Goal: Find specific page/section: Find specific page/section

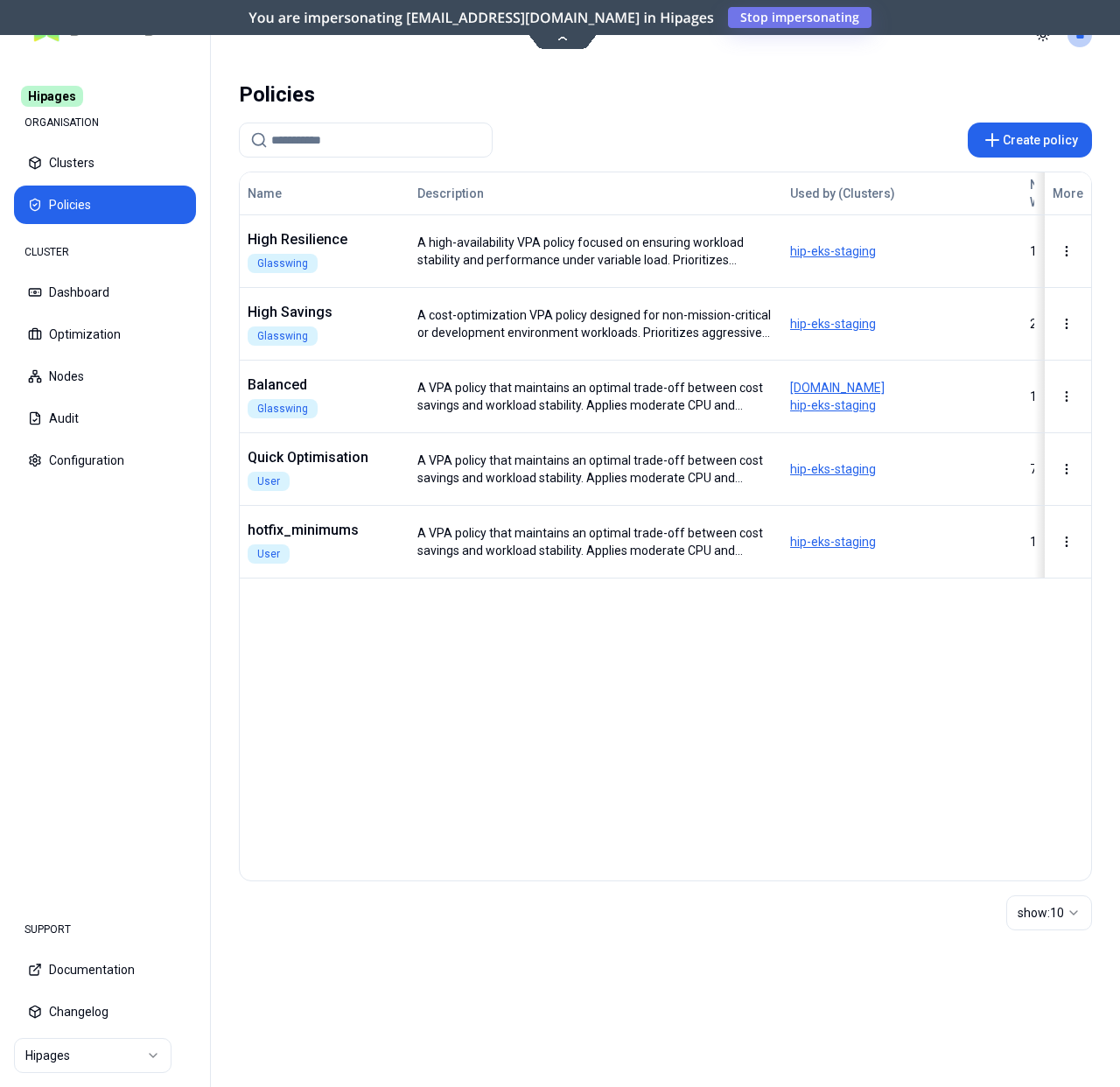
click at [123, 1056] on html "Hipages ORGANISATION Clusters Policies CLUSTER Dashboard Optimization Nodes Aud…" at bounding box center [560, 543] width 1120 height 1087
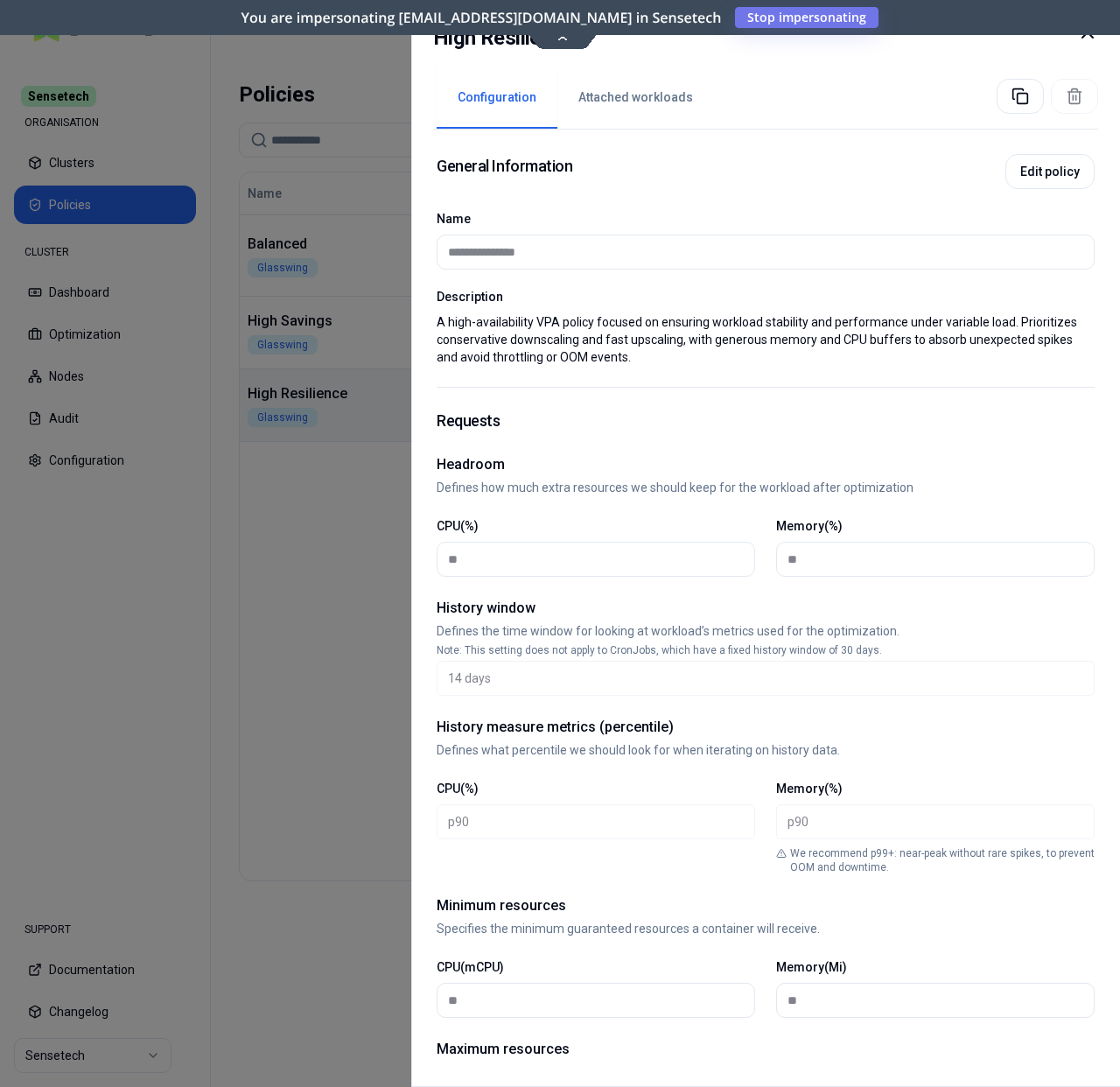
click at [633, 94] on button "Attached workloads" at bounding box center [634, 98] width 156 height 61
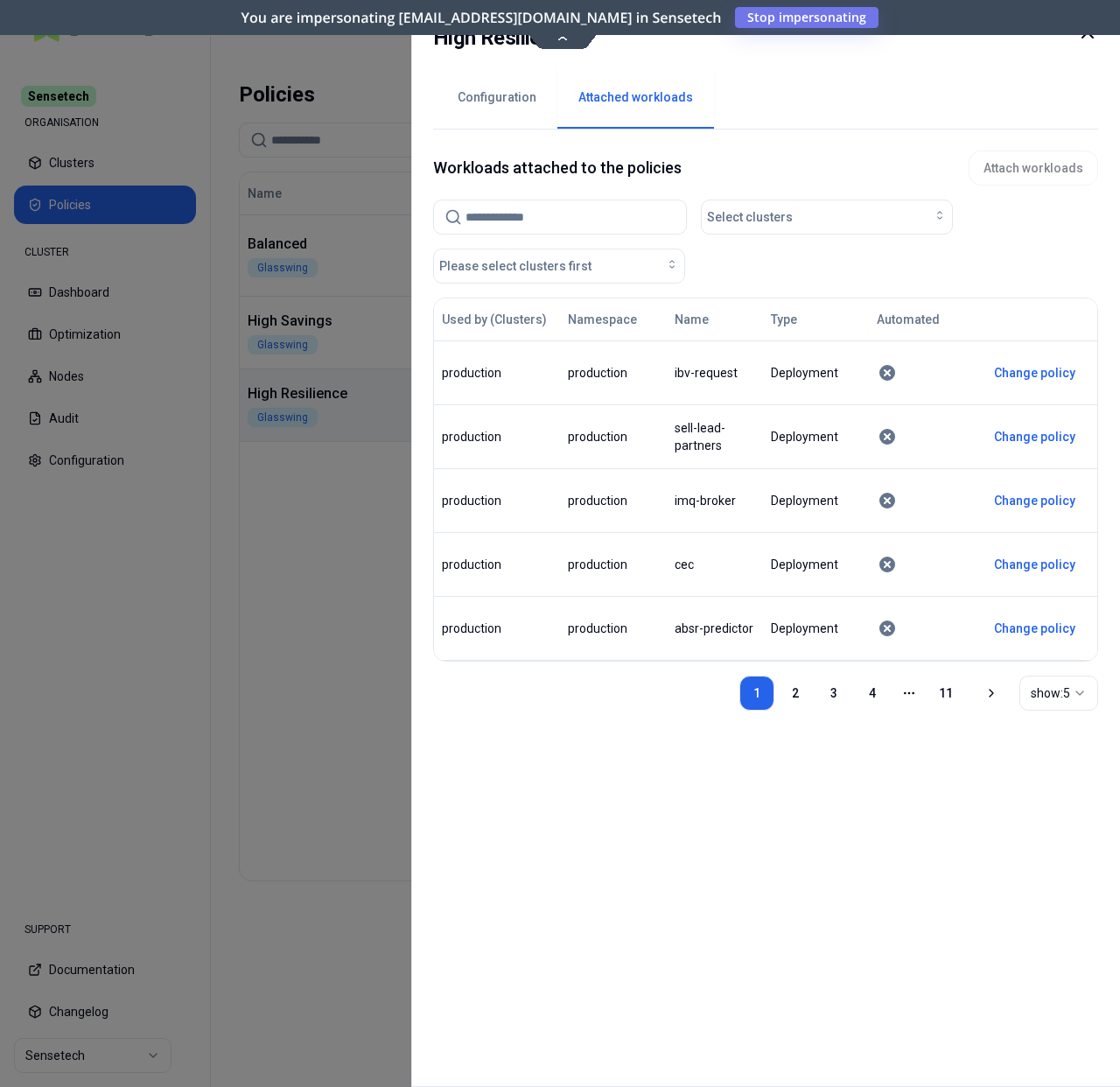
click at [1084, 41] on icon at bounding box center [1087, 32] width 21 height 21
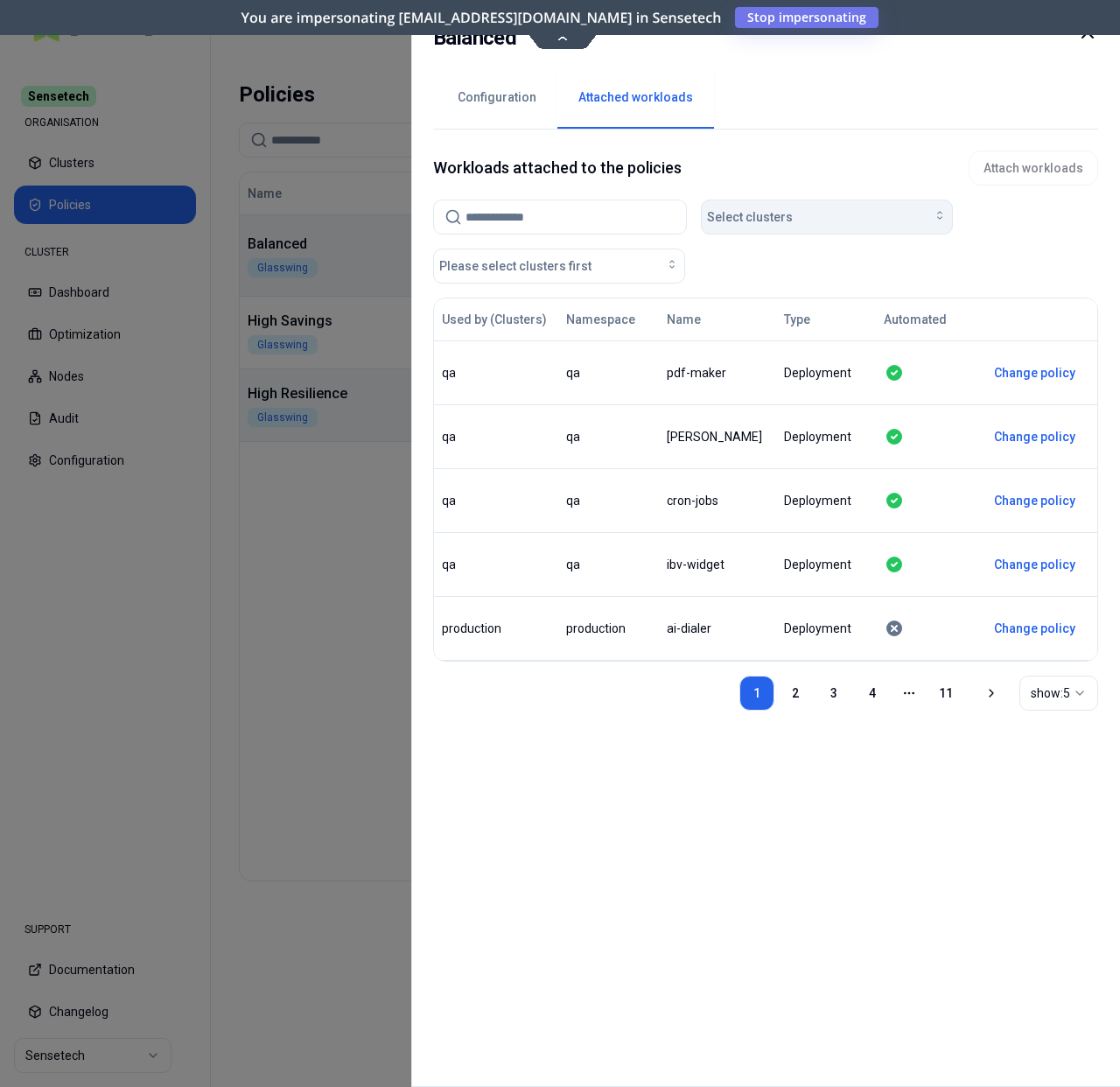
click at [776, 221] on span "Select clusters" at bounding box center [749, 216] width 86 height 18
click at [966, 264] on div "Select clusters Please select clusters first" at bounding box center [765, 241] width 665 height 84
click at [887, 215] on div "Select clusters" at bounding box center [826, 216] width 240 height 18
click at [1056, 241] on div "Select clusters Please select clusters first" at bounding box center [765, 241] width 665 height 84
click at [608, 265] on div "Please select clusters first" at bounding box center [559, 266] width 240 height 18
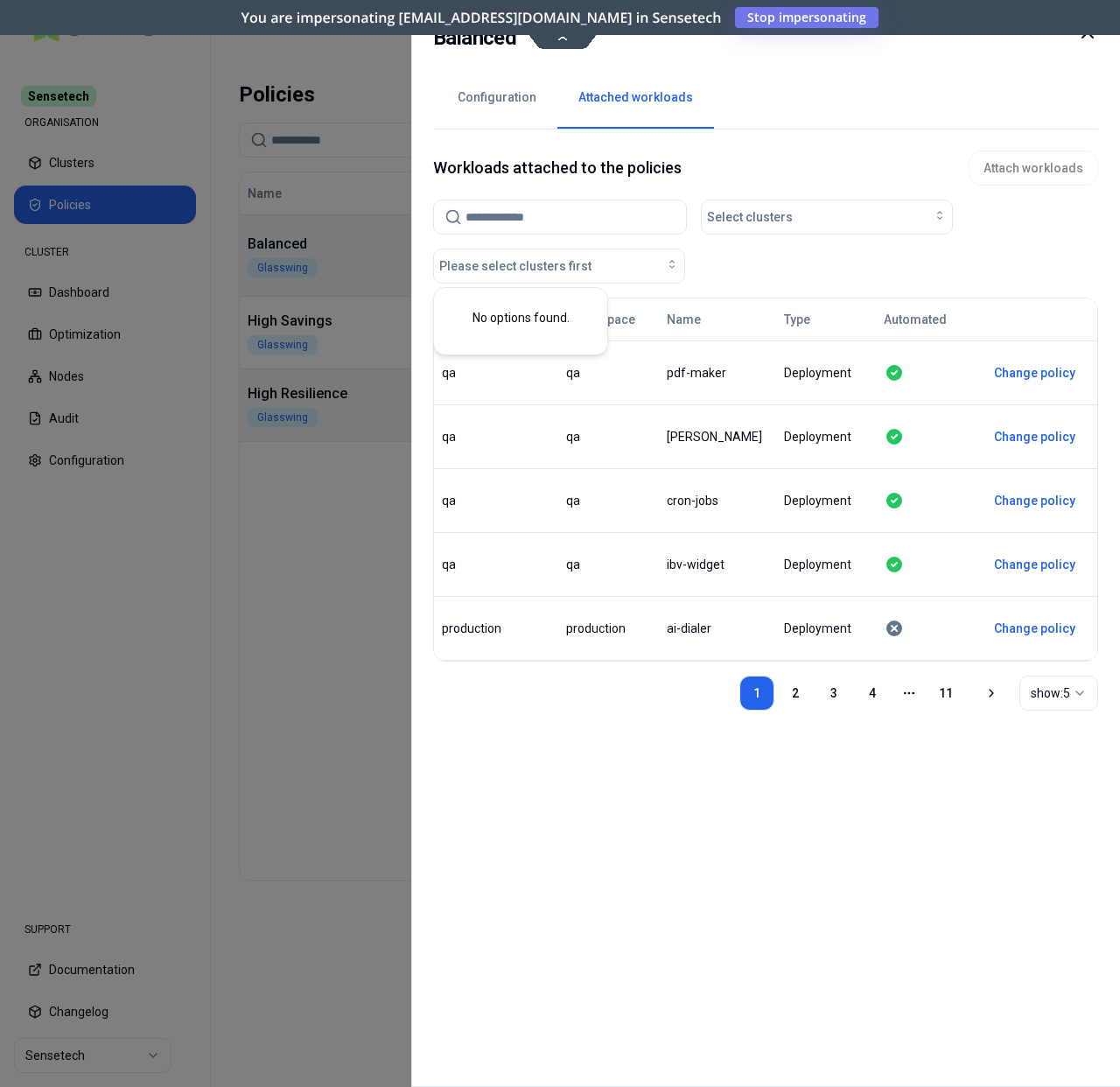
click at [688, 262] on div "Select clusters Please select clusters first" at bounding box center [765, 241] width 665 height 84
click at [567, 210] on input at bounding box center [570, 217] width 210 height 33
click at [834, 213] on div "Select clusters" at bounding box center [826, 216] width 240 height 18
click at [1007, 218] on div "Select clusters Please select clusters first" at bounding box center [765, 241] width 665 height 84
click at [877, 208] on div "Select clusters" at bounding box center [826, 216] width 240 height 18
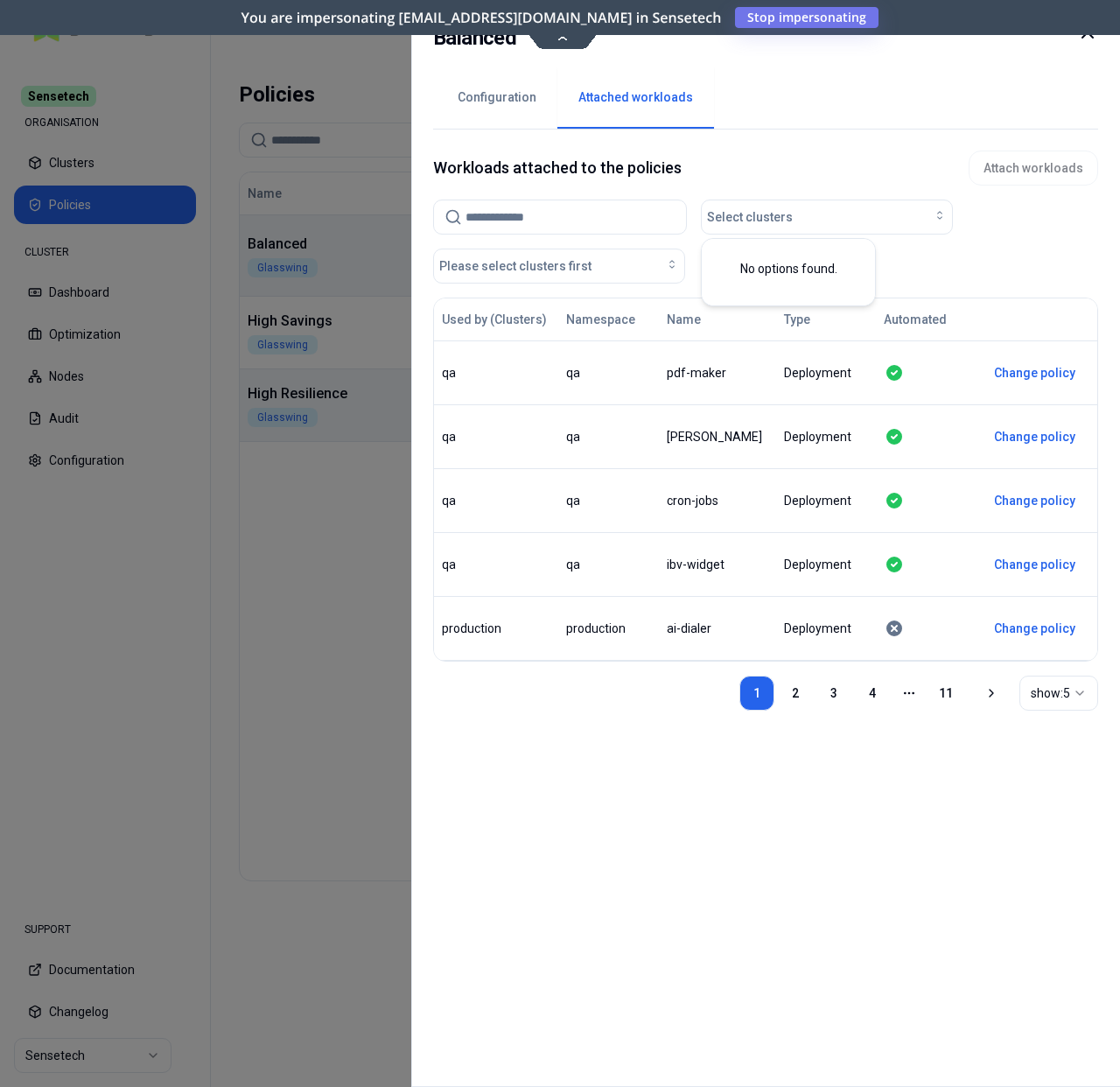
click at [531, 208] on input at bounding box center [570, 217] width 210 height 33
click at [917, 215] on div "Select clusters" at bounding box center [826, 216] width 240 height 18
click at [1031, 234] on div "Select clusters Please select clusters first" at bounding box center [765, 241] width 665 height 84
click at [778, 702] on link "2" at bounding box center [795, 693] width 35 height 35
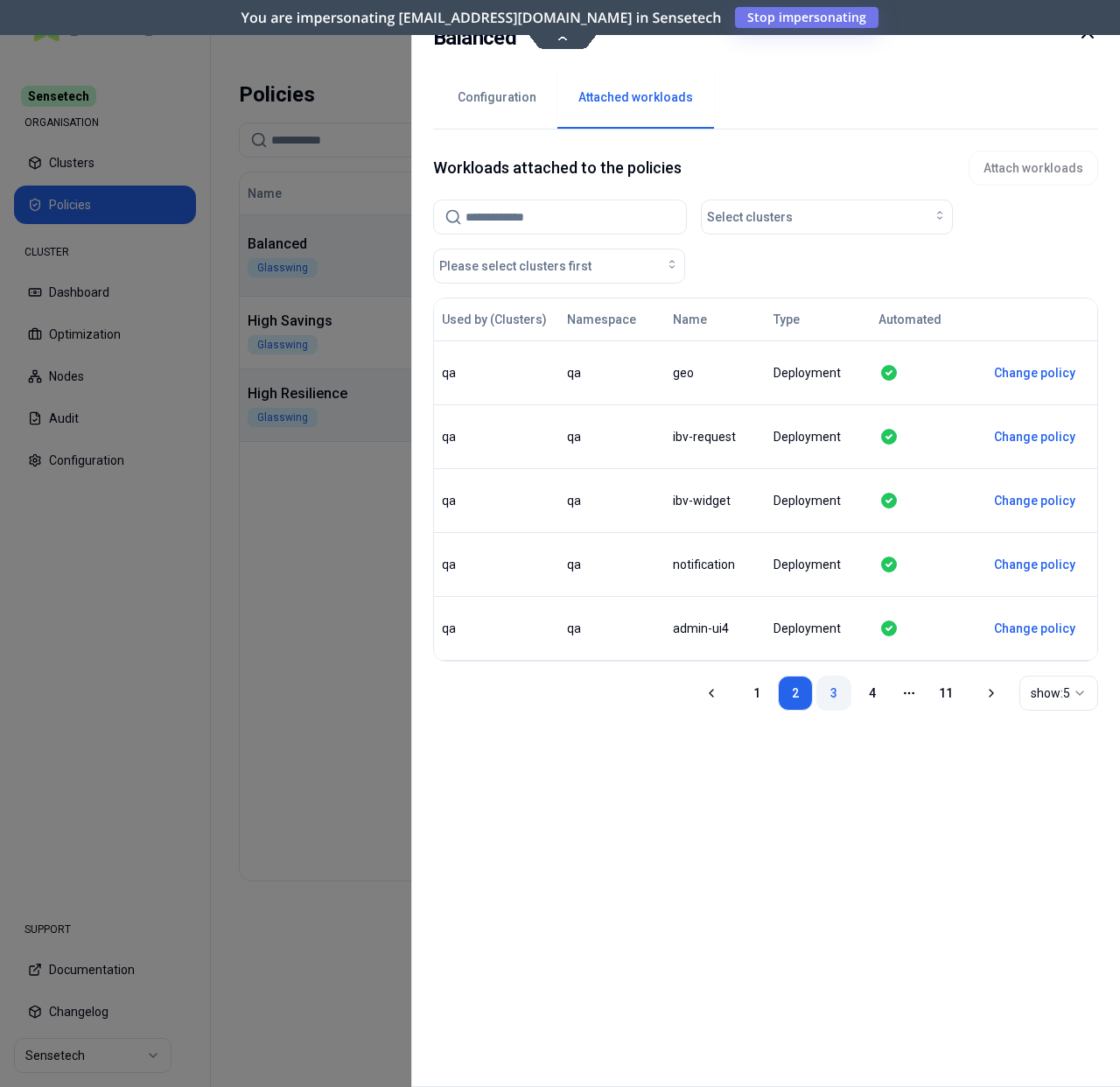
click at [816, 698] on link "3" at bounding box center [833, 693] width 35 height 35
click at [855, 696] on link "4" at bounding box center [872, 693] width 35 height 35
click at [855, 692] on link "5" at bounding box center [872, 693] width 35 height 35
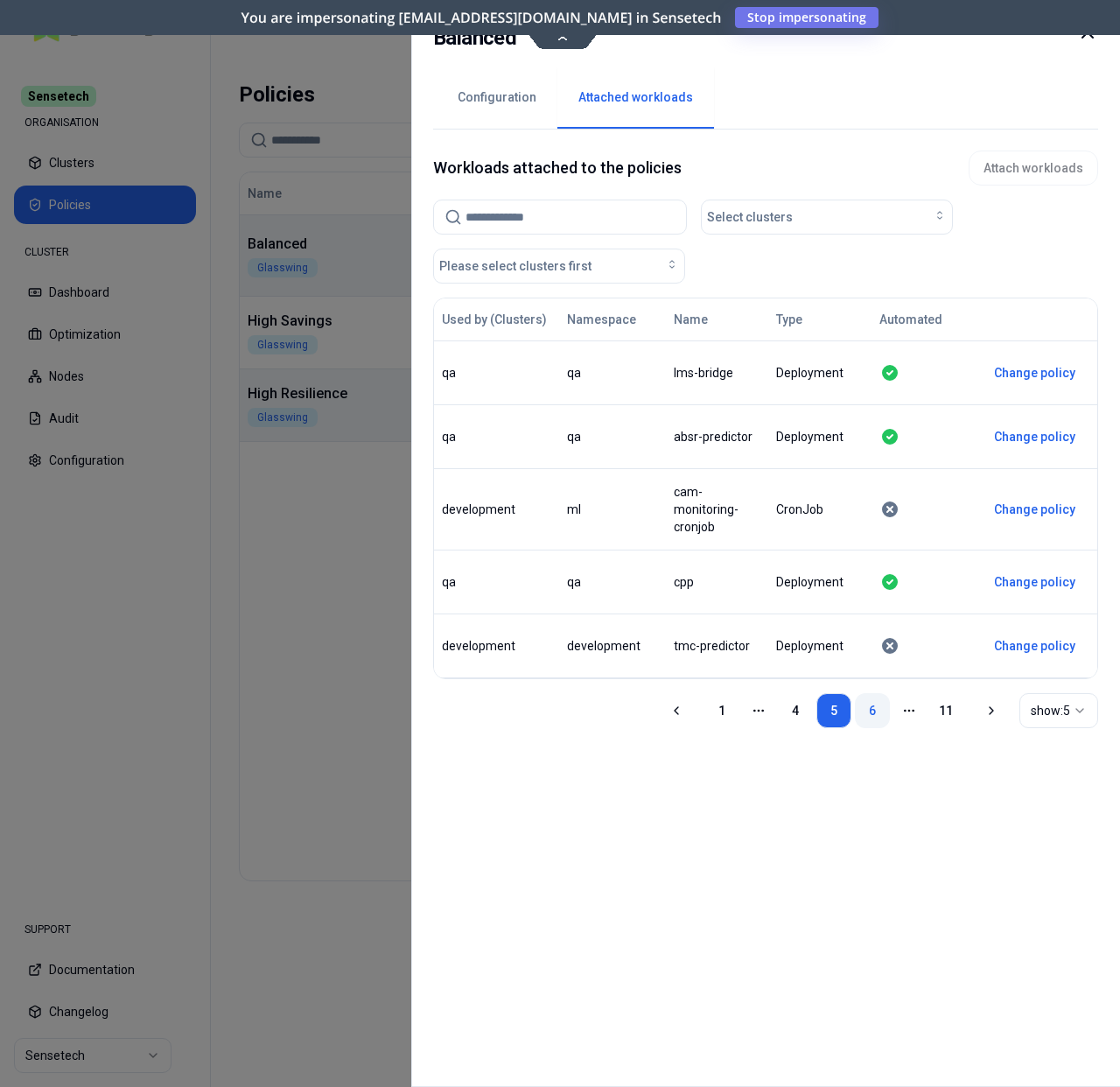
click at [855, 710] on link "6" at bounding box center [872, 710] width 35 height 35
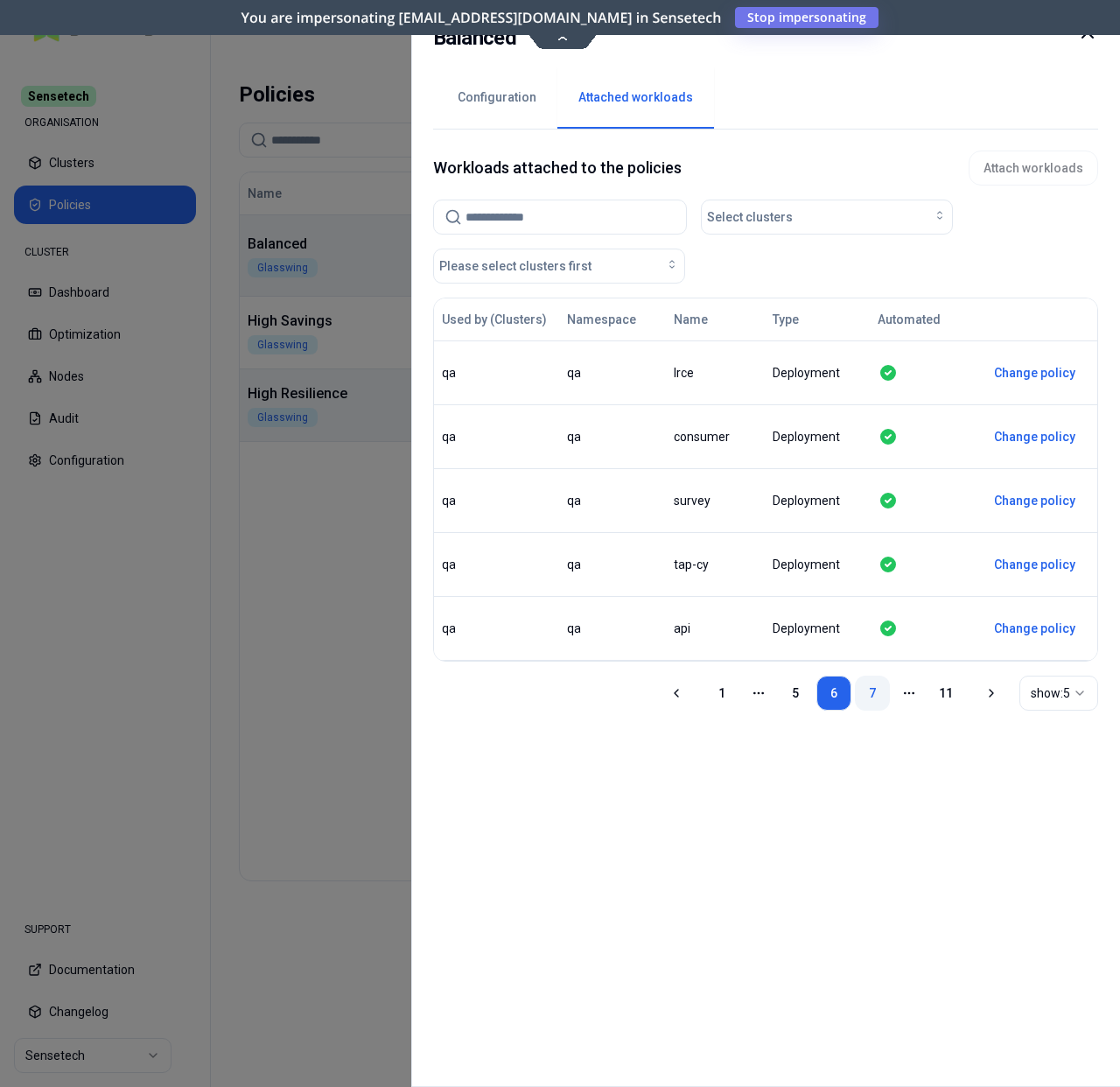
click at [855, 698] on link "7" at bounding box center [872, 693] width 35 height 35
click at [855, 698] on link "8" at bounding box center [872, 693] width 35 height 35
click at [855, 698] on link "9" at bounding box center [872, 693] width 35 height 35
click at [851, 698] on link "9" at bounding box center [868, 693] width 35 height 35
click at [890, 695] on link "10" at bounding box center [907, 693] width 35 height 35
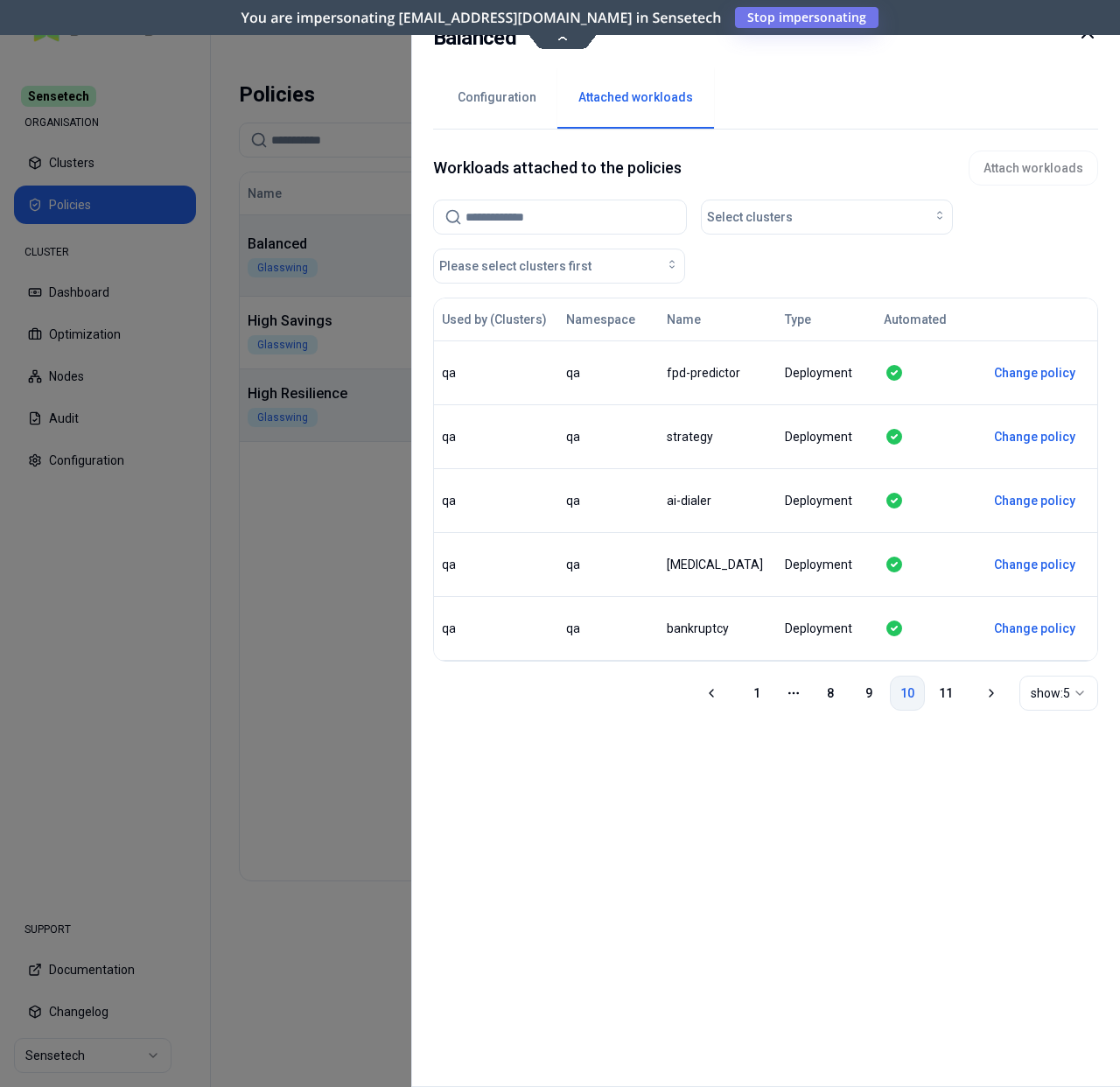
click at [890, 694] on link "10" at bounding box center [907, 693] width 35 height 35
click at [929, 697] on link "11" at bounding box center [946, 693] width 35 height 35
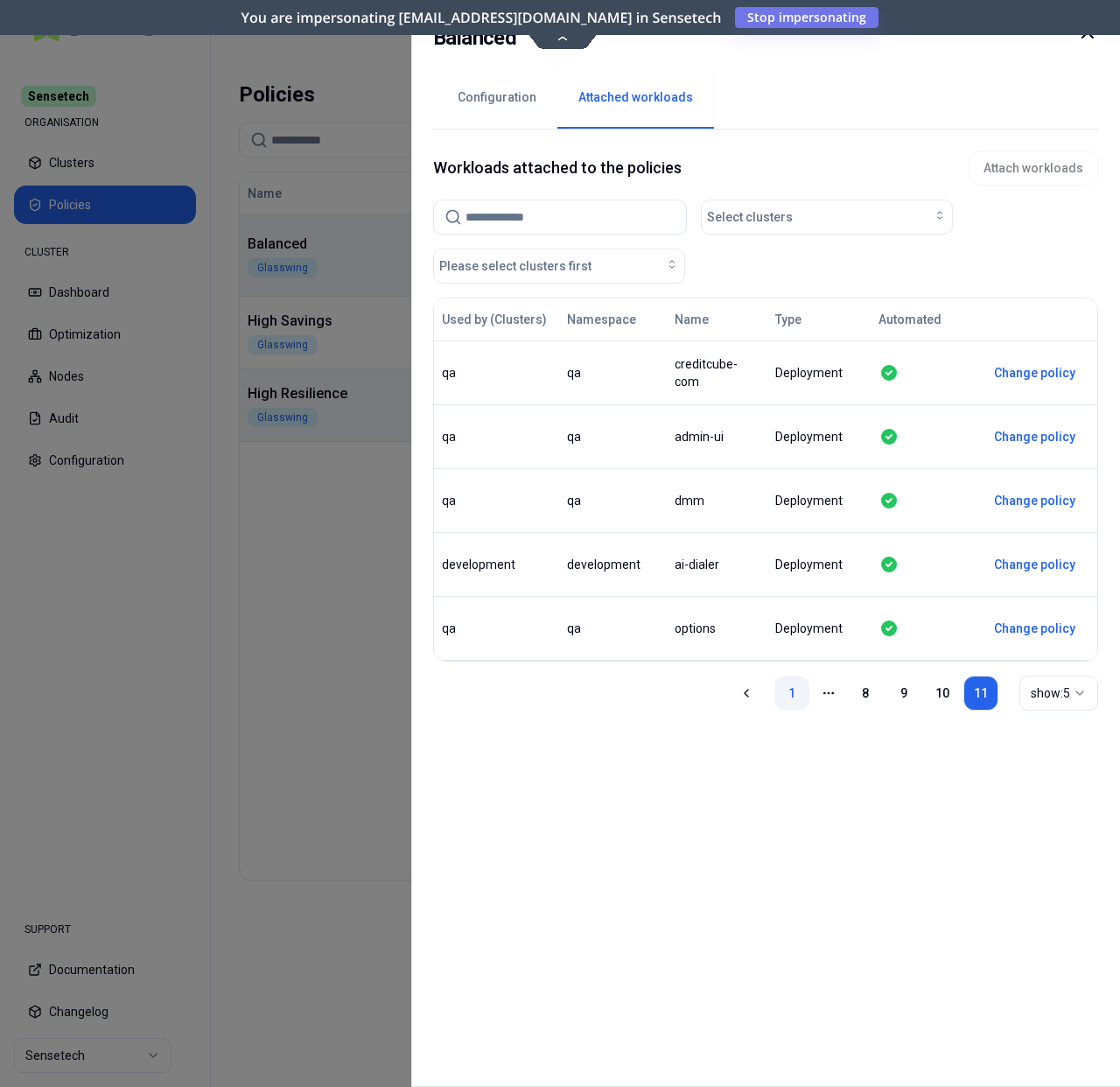
click at [774, 698] on link "1" at bounding box center [792, 693] width 35 height 35
click at [778, 695] on link "2" at bounding box center [795, 693] width 35 height 35
click at [816, 700] on link "3" at bounding box center [833, 693] width 35 height 35
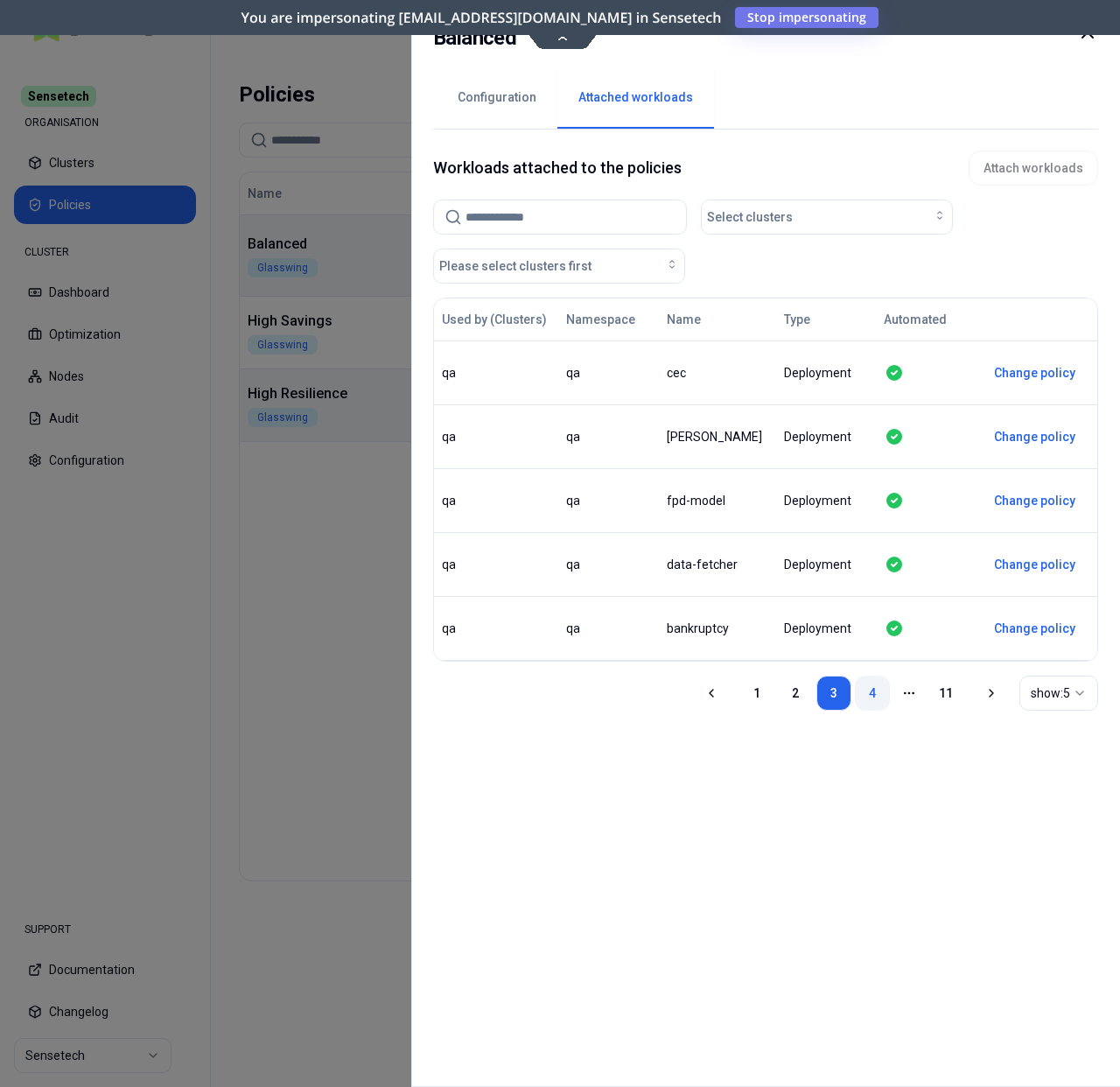
click at [857, 695] on link "4" at bounding box center [872, 693] width 35 height 35
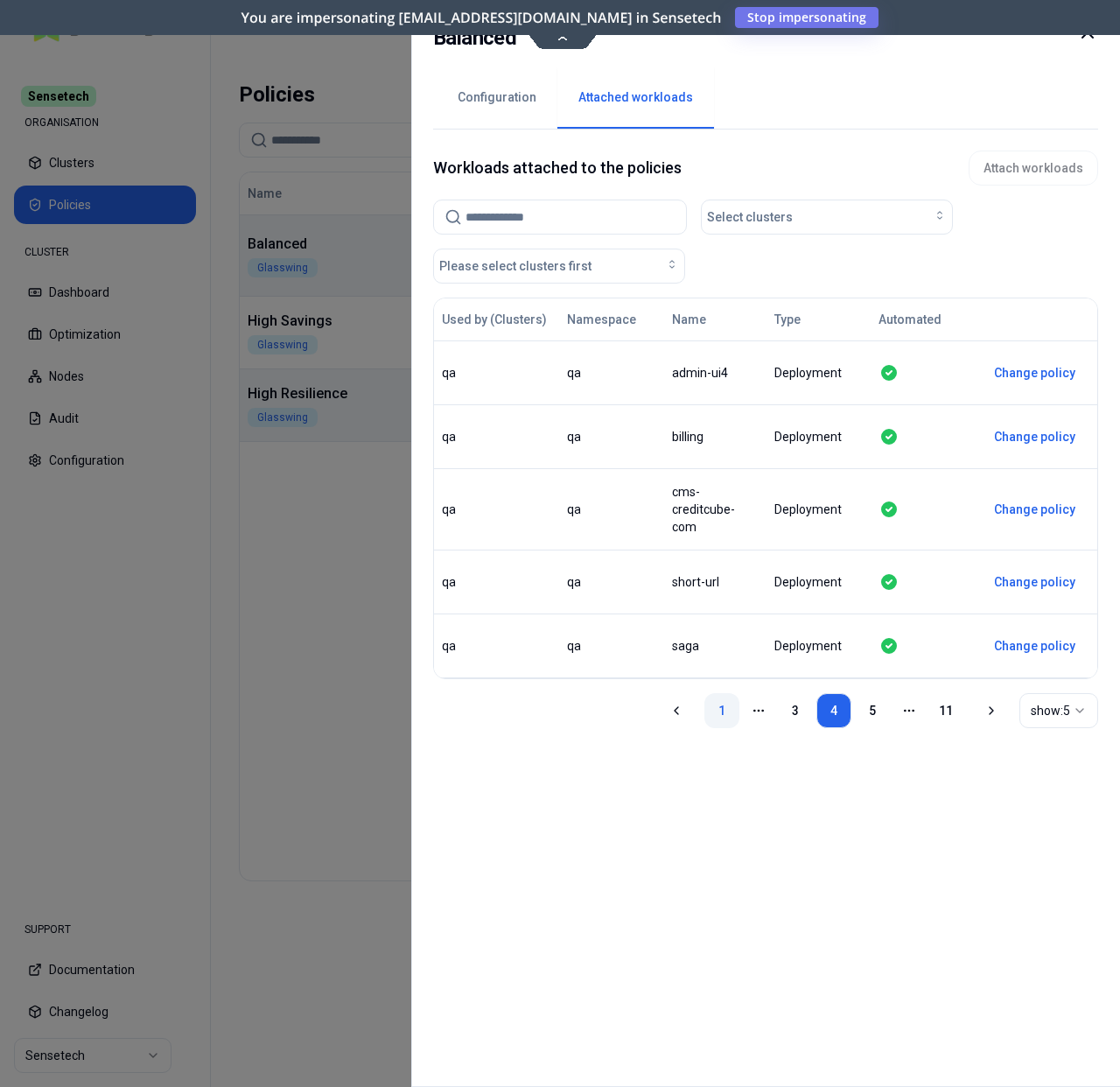
click at [704, 708] on link "1" at bounding box center [721, 710] width 35 height 35
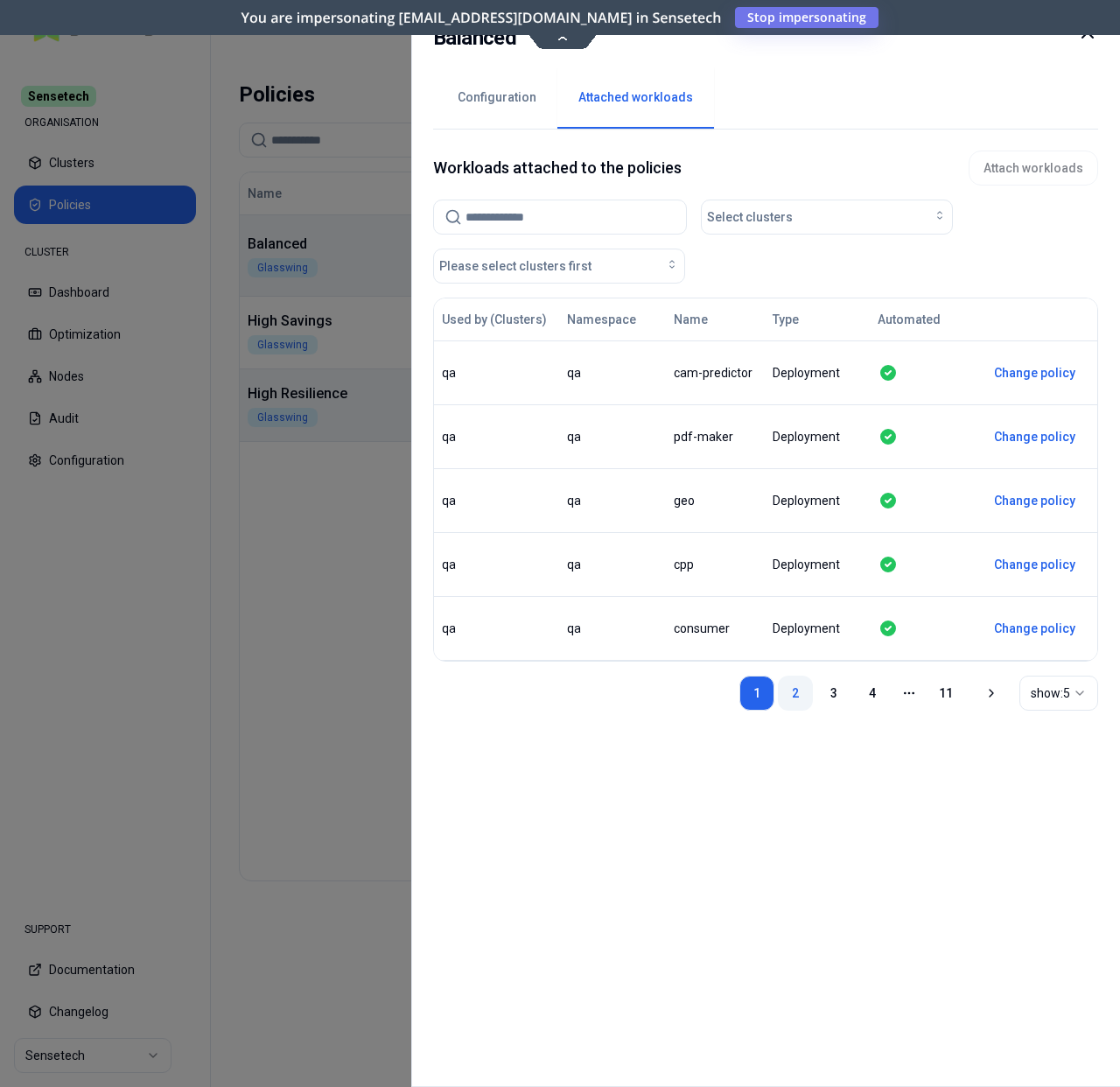
click at [778, 690] on link "2" at bounding box center [795, 693] width 35 height 35
click at [739, 686] on link "1" at bounding box center [757, 693] width 35 height 35
click at [783, 700] on ul "1 2 3 4 More pages 11" at bounding box center [851, 693] width 224 height 35
click at [778, 697] on link "2" at bounding box center [795, 693] width 35 height 35
click at [739, 696] on link "1" at bounding box center [757, 693] width 35 height 35
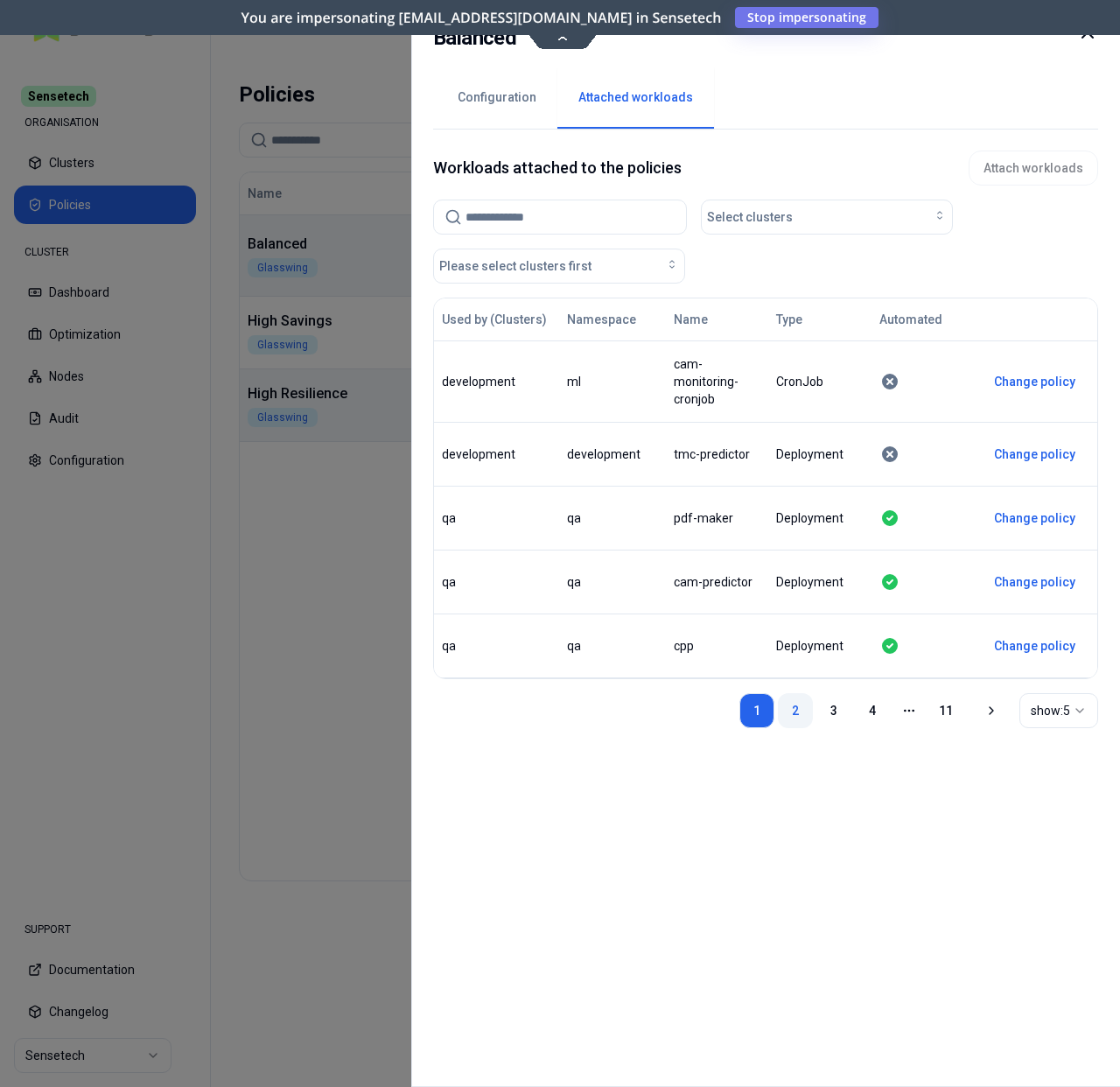
click at [778, 694] on link "2" at bounding box center [795, 710] width 35 height 35
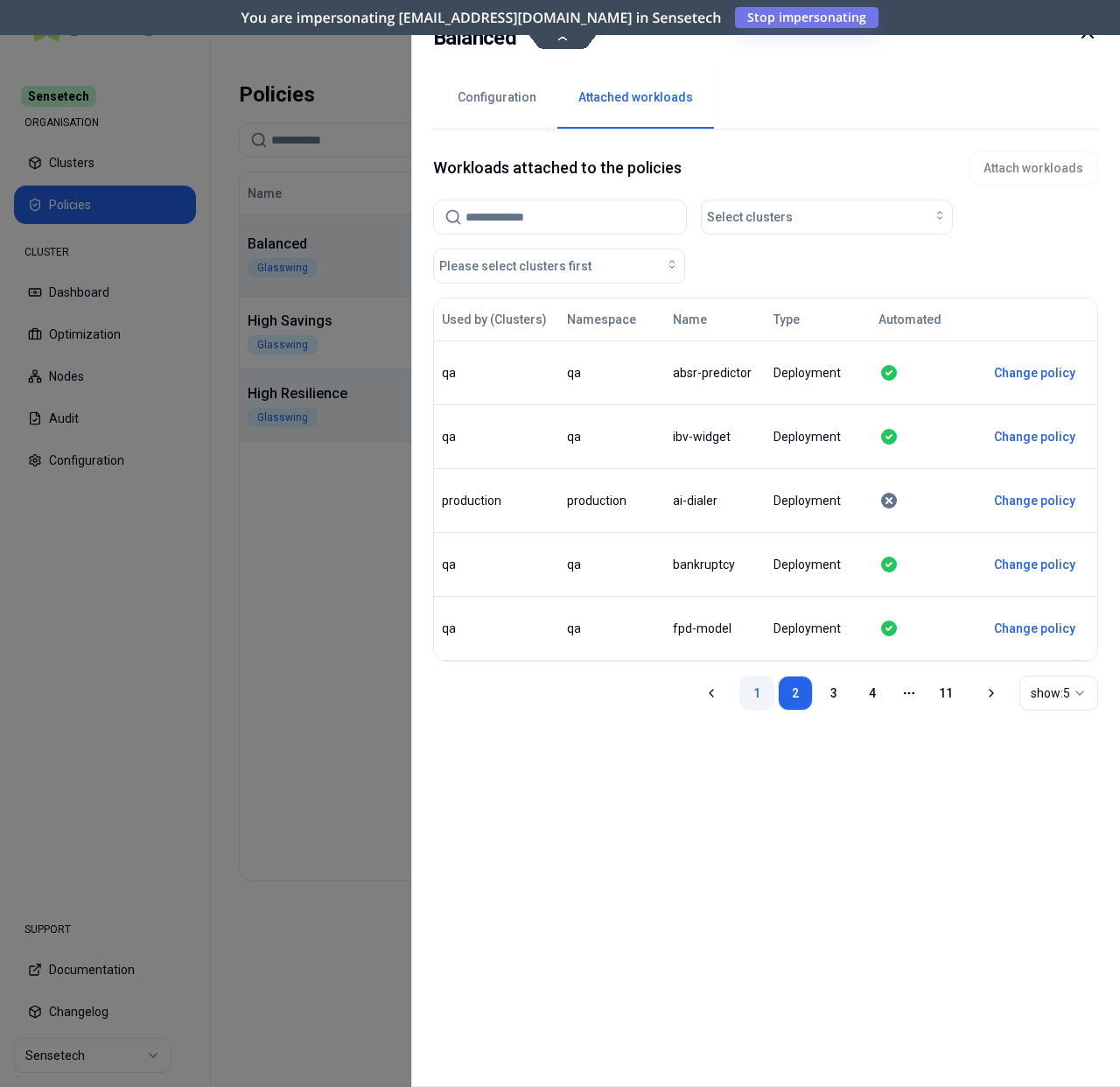
click at [739, 701] on link "1" at bounding box center [757, 693] width 35 height 35
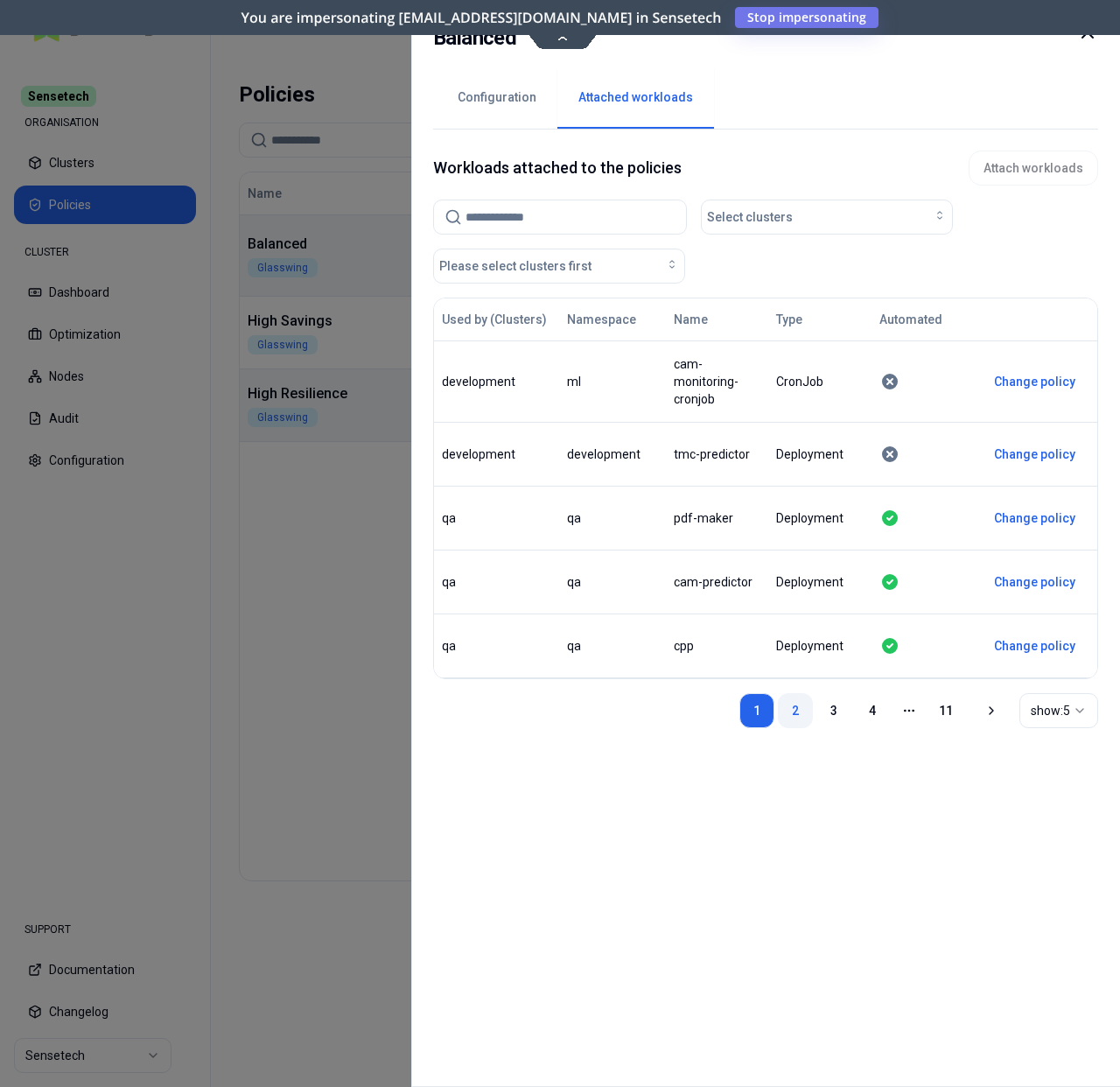
click at [778, 699] on link "2" at bounding box center [795, 710] width 35 height 35
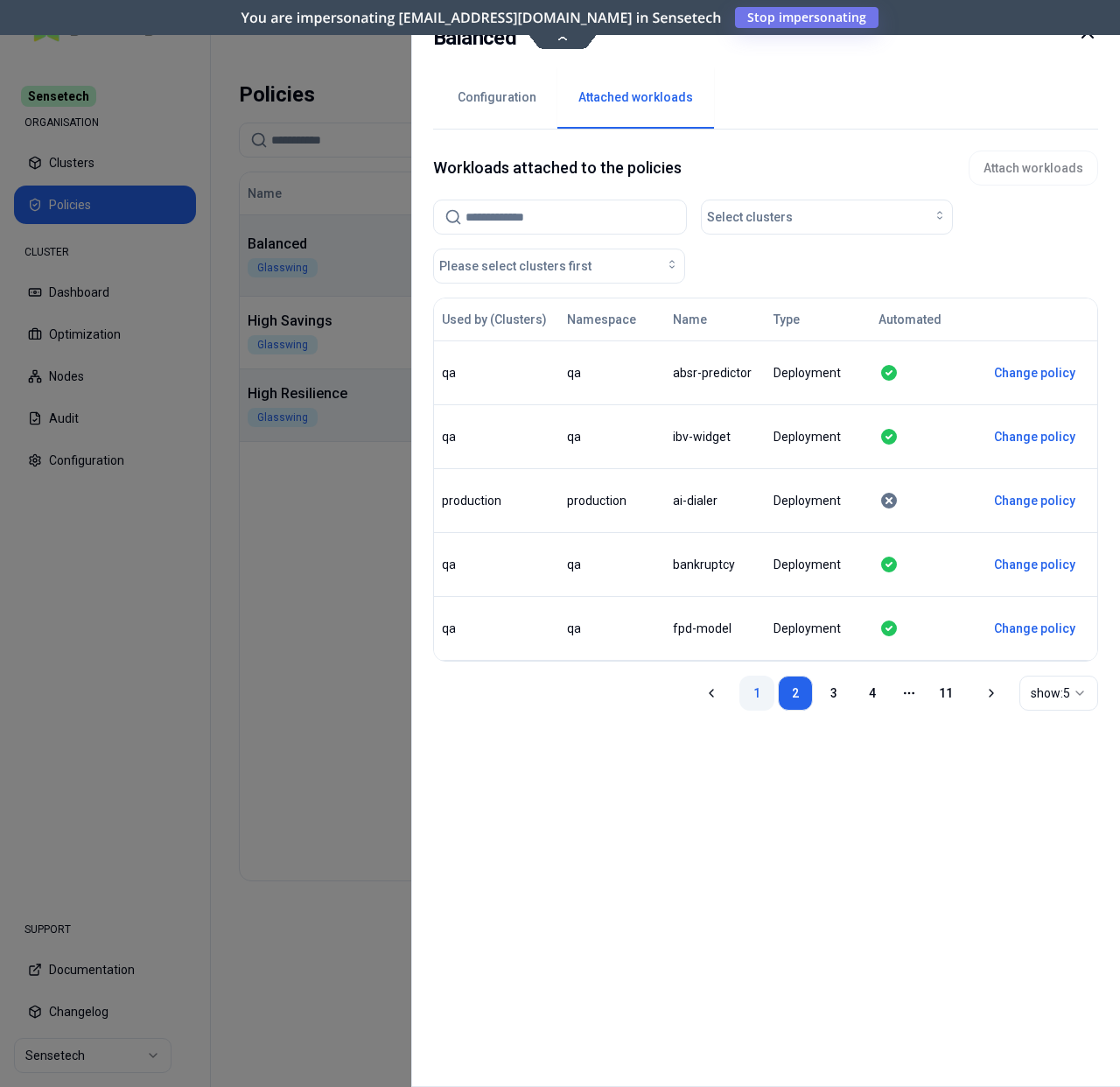
click at [739, 699] on link "1" at bounding box center [757, 693] width 35 height 35
click at [778, 698] on link "2" at bounding box center [795, 693] width 35 height 35
click at [739, 697] on link "1" at bounding box center [757, 693] width 35 height 35
click at [778, 696] on link "2" at bounding box center [795, 693] width 35 height 35
click at [739, 698] on link "1" at bounding box center [757, 693] width 35 height 35
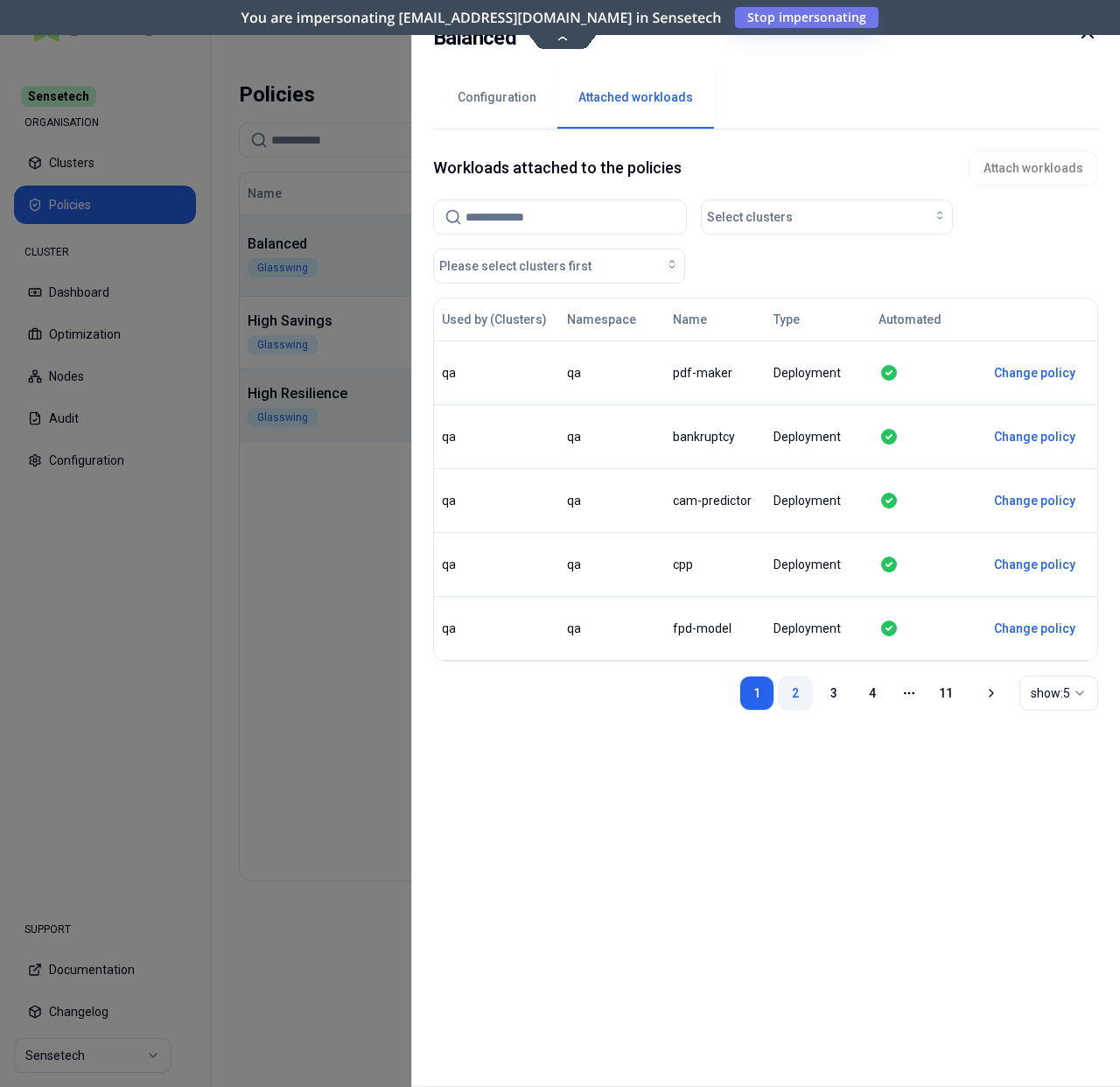
click at [778, 698] on link "2" at bounding box center [795, 693] width 35 height 35
click at [739, 697] on link "1" at bounding box center [757, 693] width 35 height 35
click at [779, 695] on link "2" at bounding box center [795, 693] width 35 height 35
click at [739, 697] on link "1" at bounding box center [757, 693] width 35 height 35
click at [778, 696] on link "2" at bounding box center [795, 693] width 35 height 35
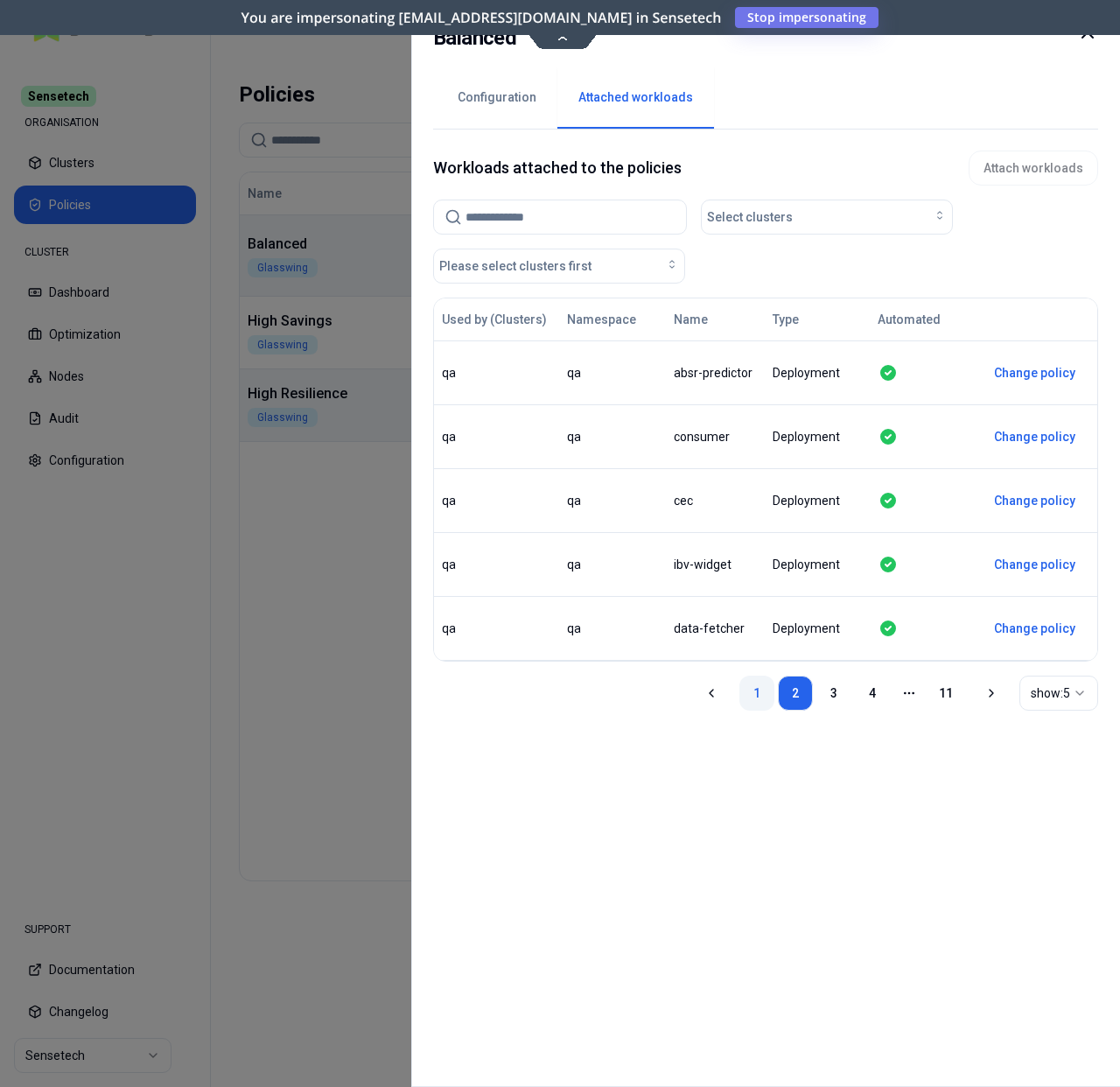
click at [739, 696] on link "1" at bounding box center [757, 693] width 35 height 35
click at [778, 696] on link "2" at bounding box center [795, 693] width 35 height 35
click at [739, 696] on link "1" at bounding box center [757, 693] width 35 height 35
click at [778, 696] on link "2" at bounding box center [795, 693] width 35 height 35
click at [739, 696] on link "1" at bounding box center [757, 693] width 35 height 35
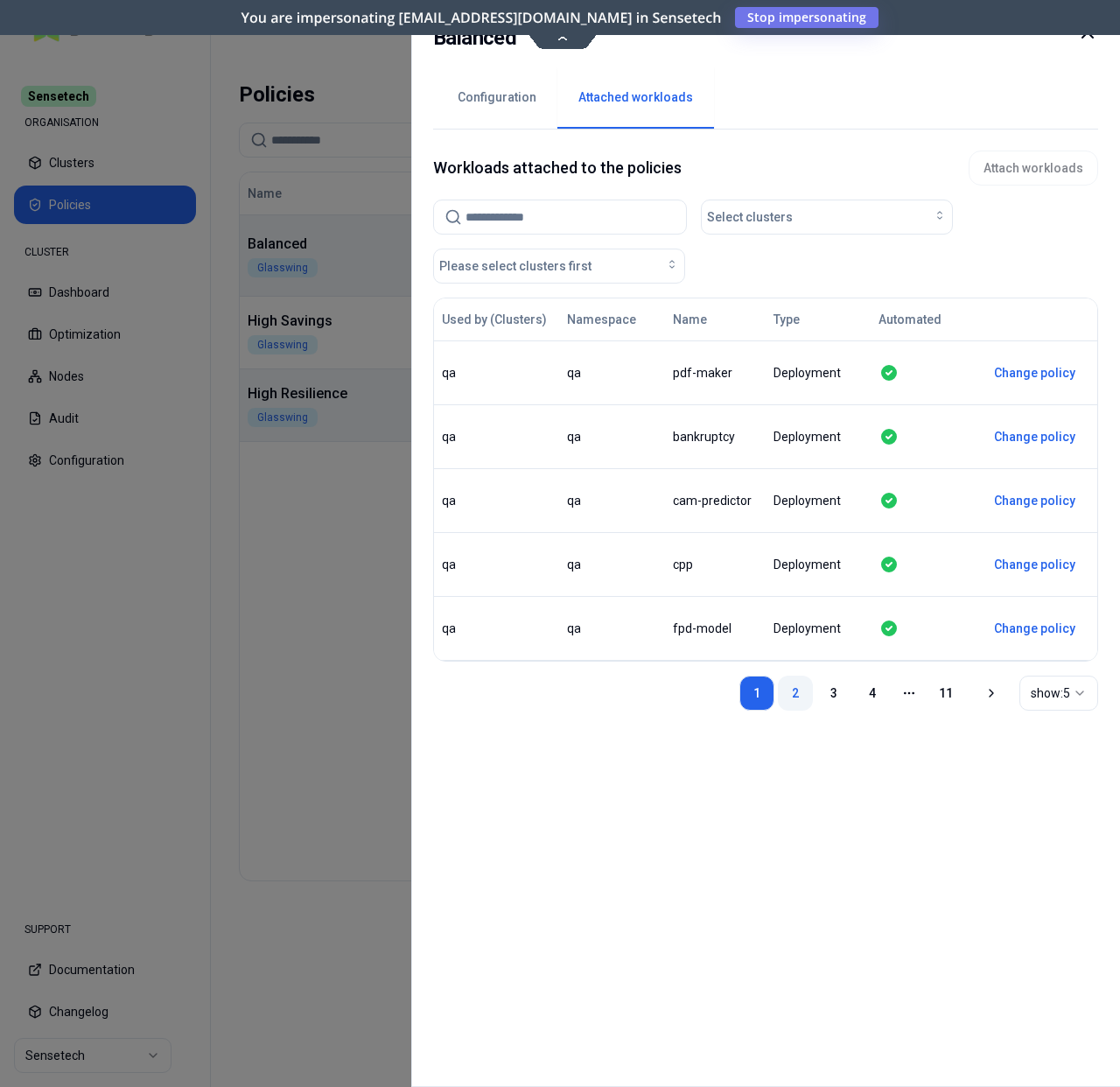
click at [782, 694] on link "2" at bounding box center [795, 693] width 35 height 35
click at [739, 697] on link "1" at bounding box center [757, 693] width 35 height 35
click at [816, 697] on link "3" at bounding box center [833, 693] width 35 height 35
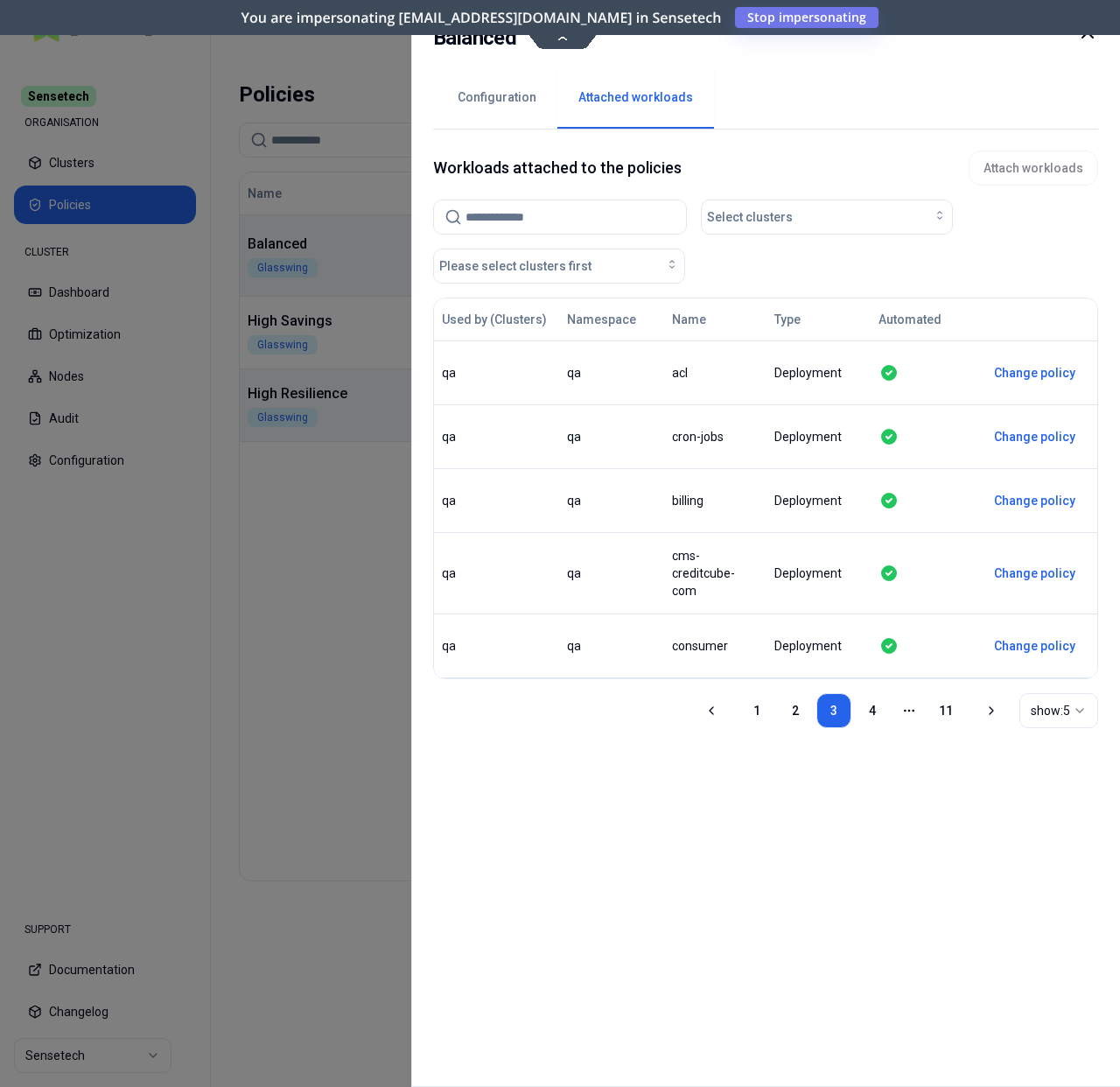
click at [704, 694] on div "1 2 3 4 More pages 11" at bounding box center [851, 710] width 294 height 35
click at [704, 717] on icon at bounding box center [710, 710] width 14 height 14
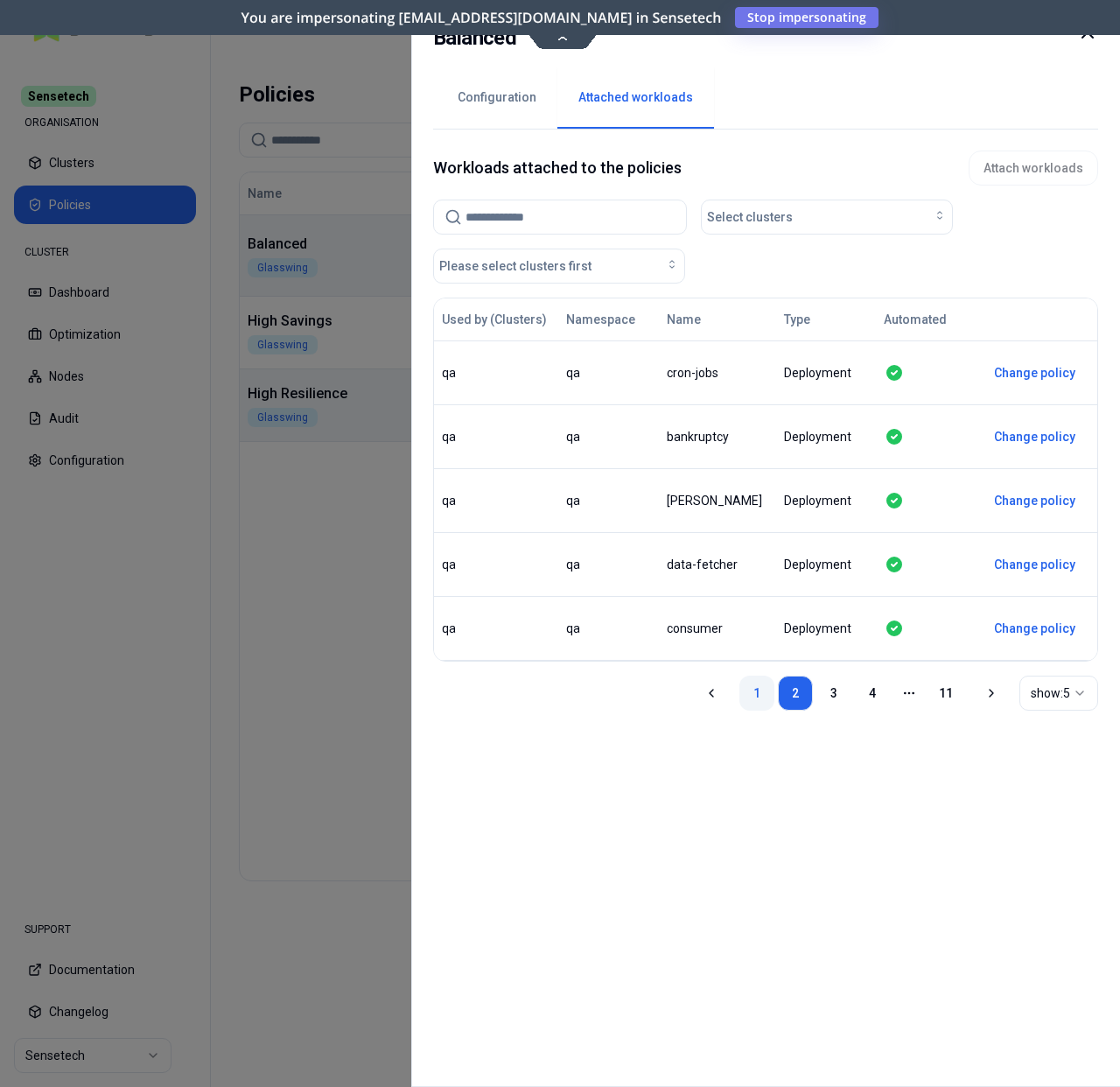
click at [739, 697] on link "1" at bounding box center [757, 693] width 35 height 35
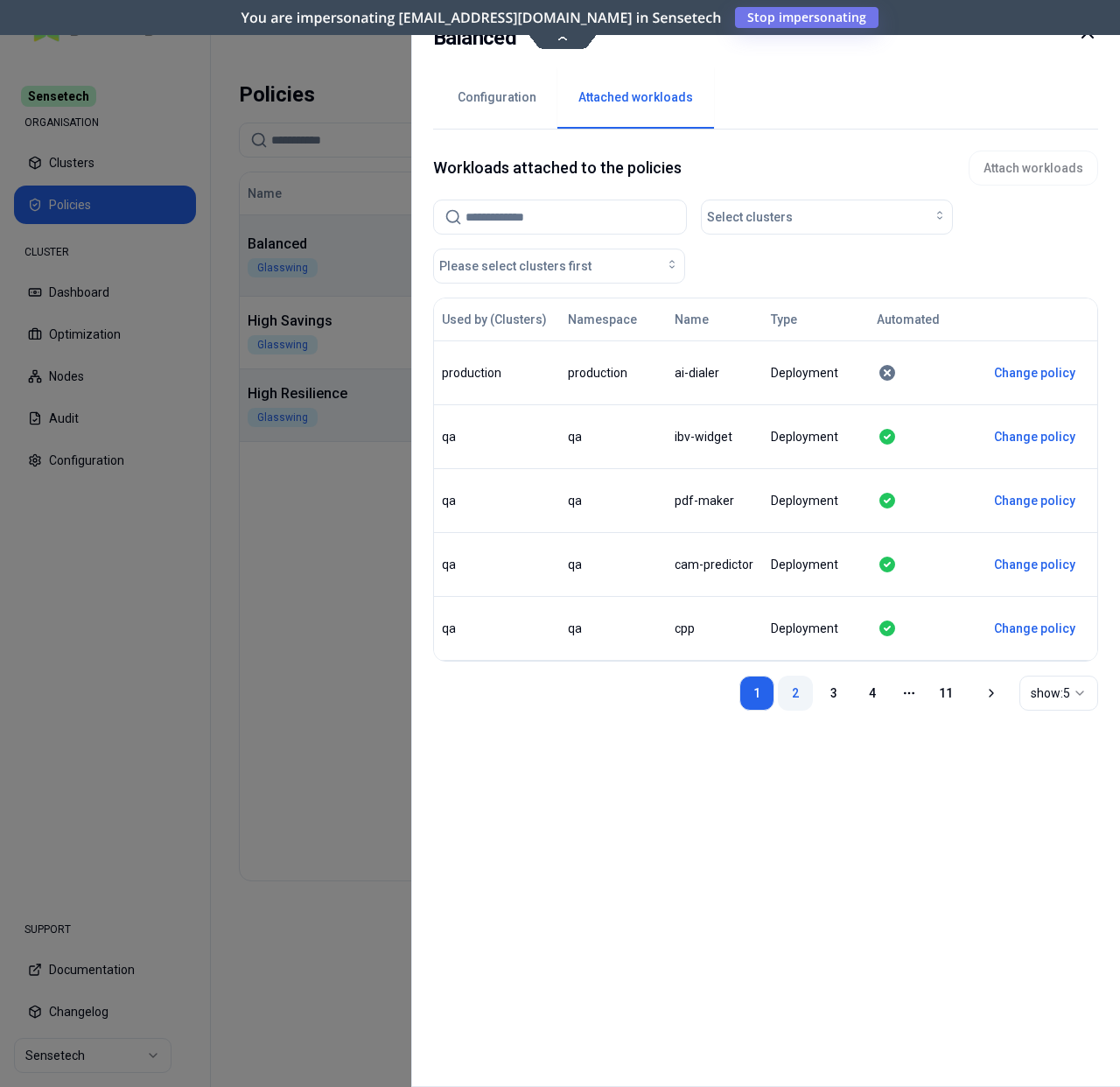
click at [778, 702] on link "2" at bounding box center [795, 693] width 35 height 35
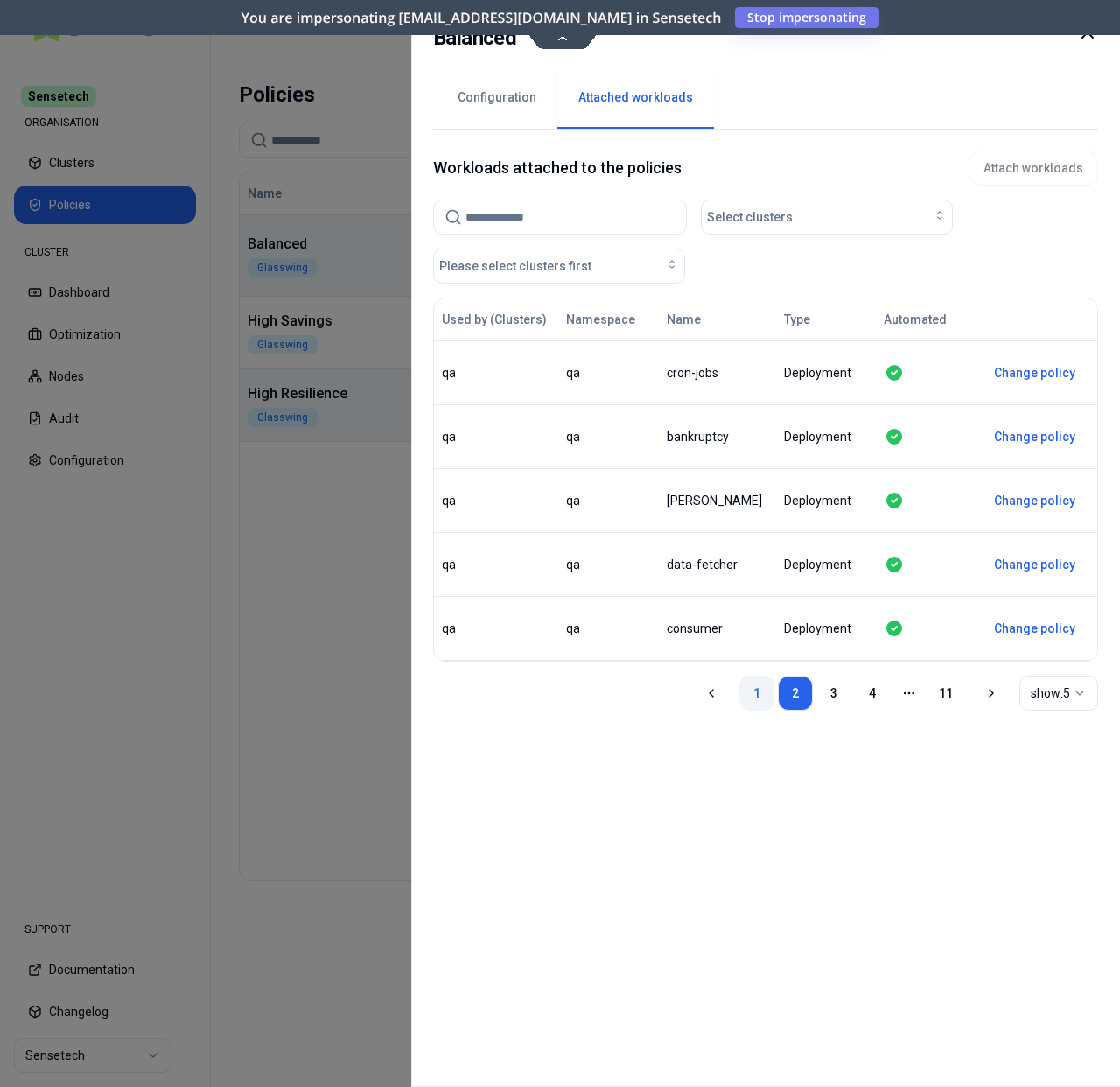
click at [739, 698] on link "1" at bounding box center [757, 693] width 35 height 35
click at [1035, 694] on div "show: 5" at bounding box center [1051, 693] width 42 height 18
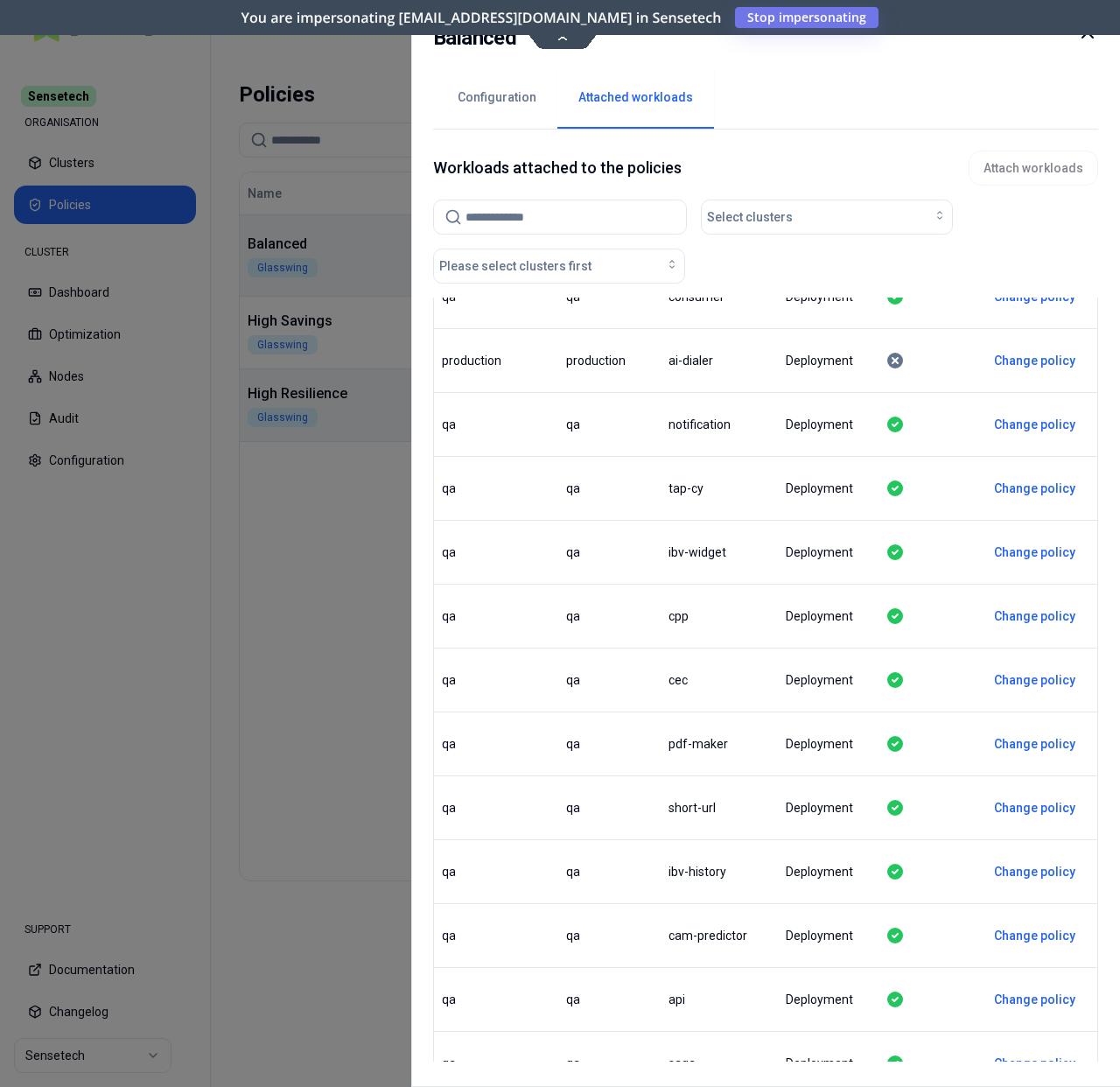
scroll to position [1162, 0]
click at [571, 369] on div "production" at bounding box center [609, 360] width 87 height 18
copy div "production"
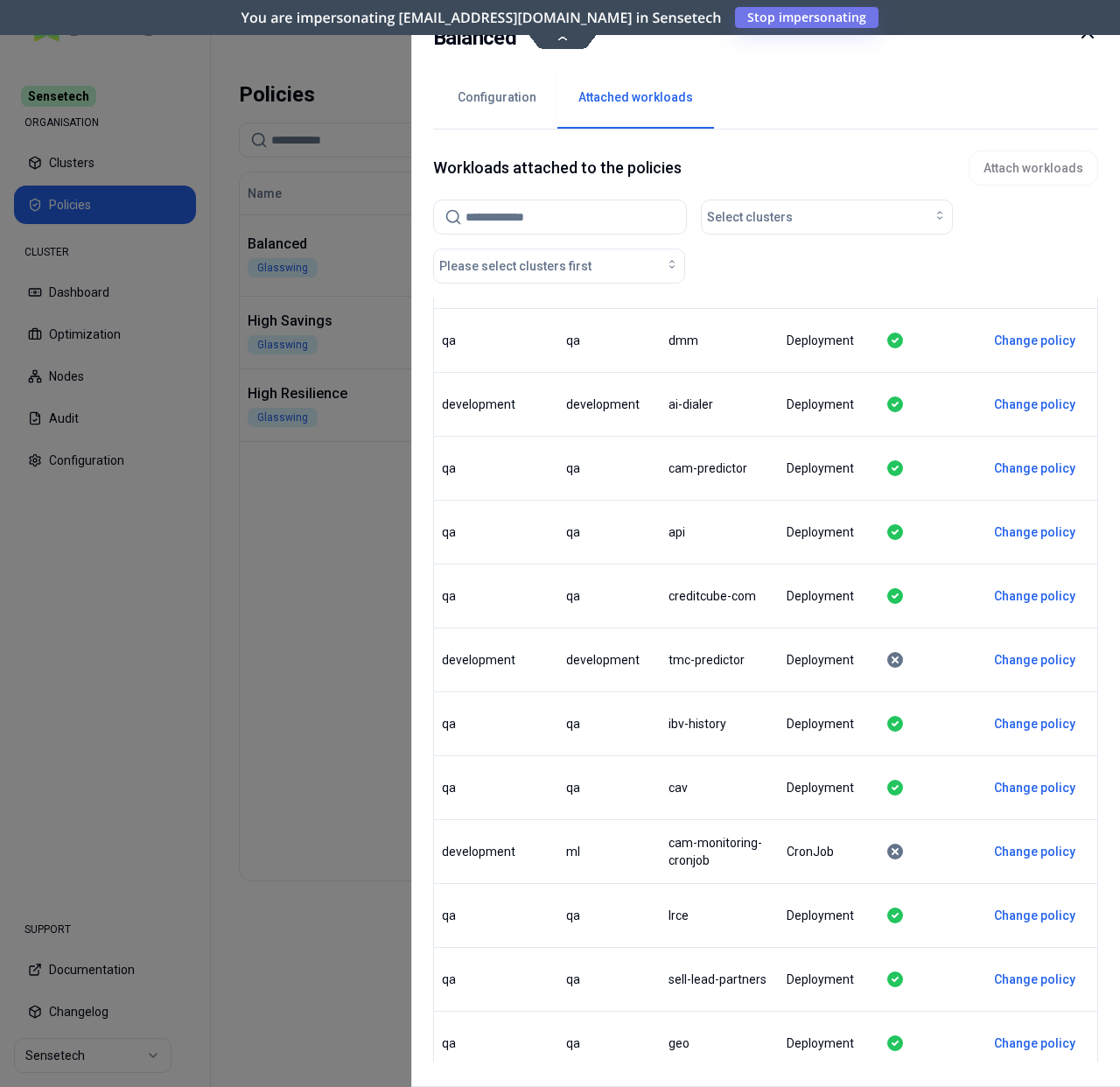
scroll to position [0, 0]
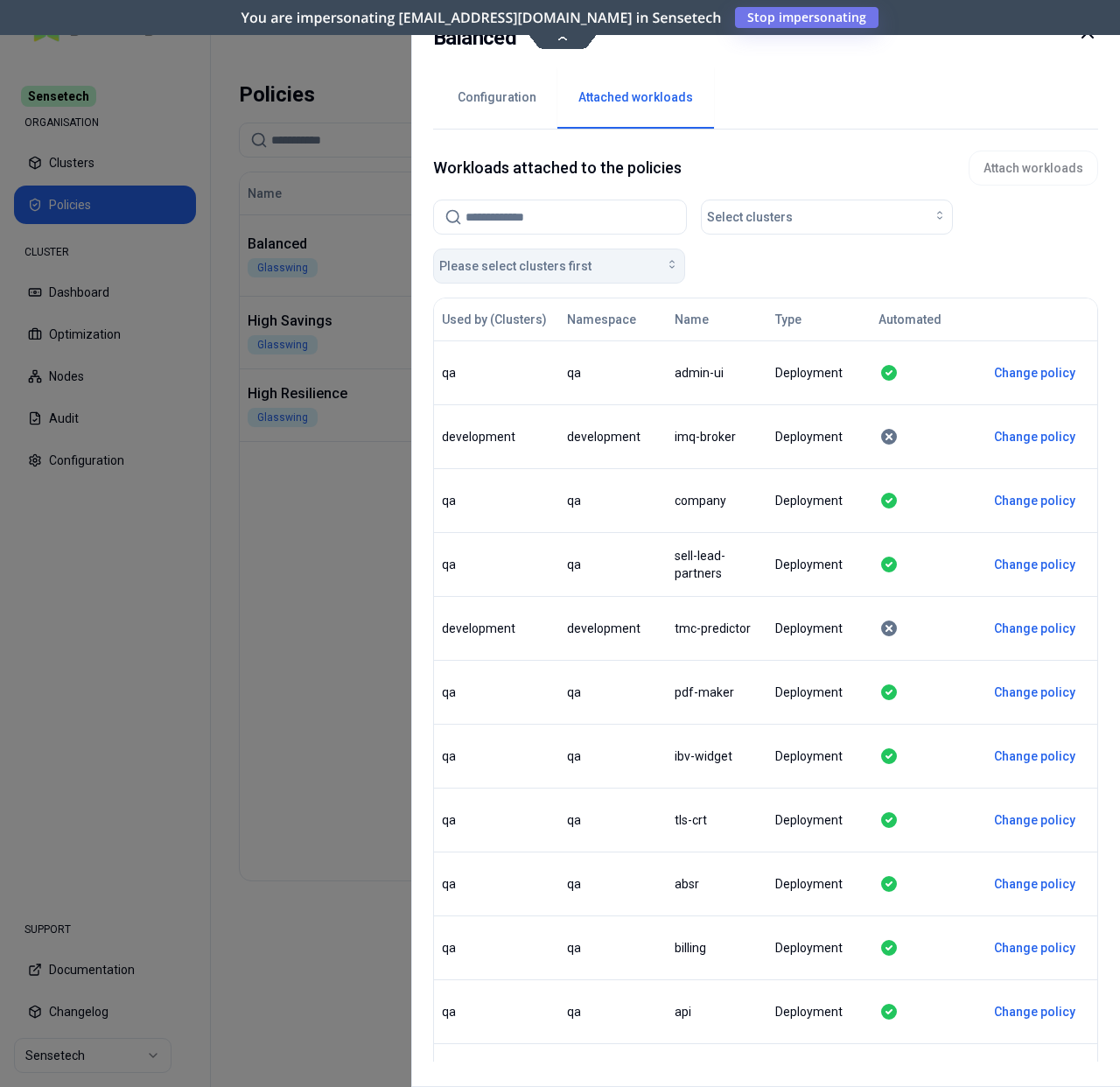
click at [655, 281] on button "Please select clusters first" at bounding box center [559, 266] width 252 height 35
